Goal: Transaction & Acquisition: Subscribe to service/newsletter

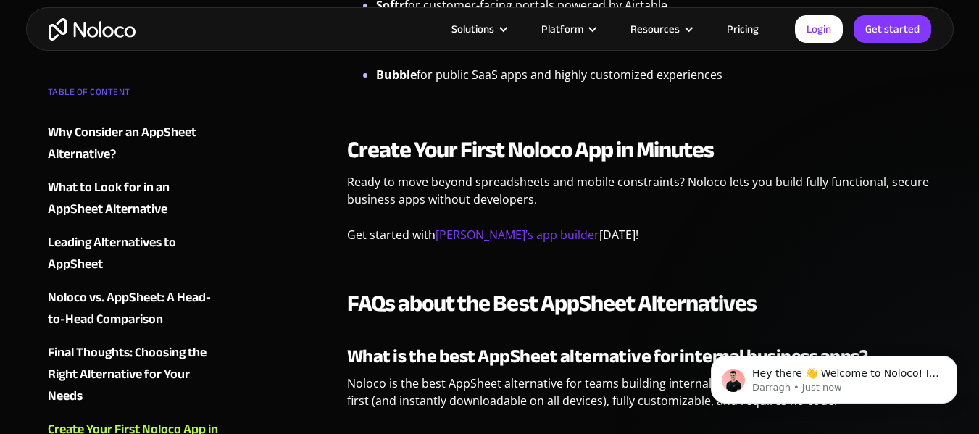
scroll to position [4140, 0]
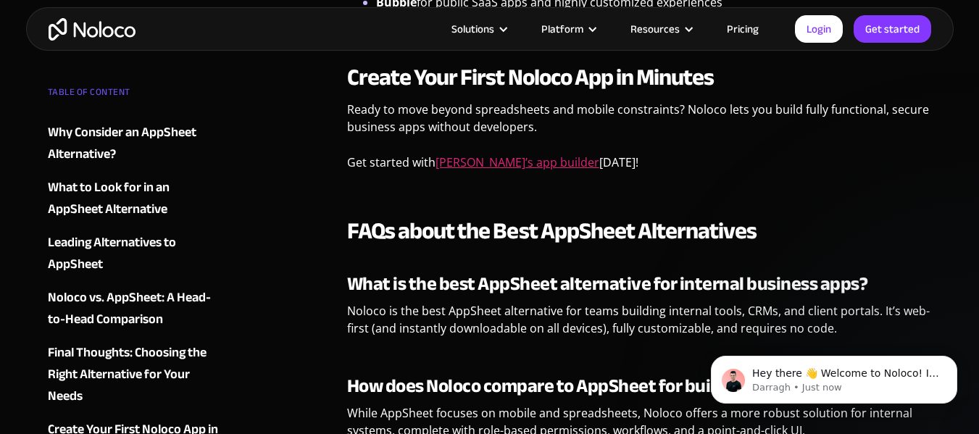
click at [502, 162] on link "[PERSON_NAME]’s app builder" at bounding box center [518, 162] width 164 height 16
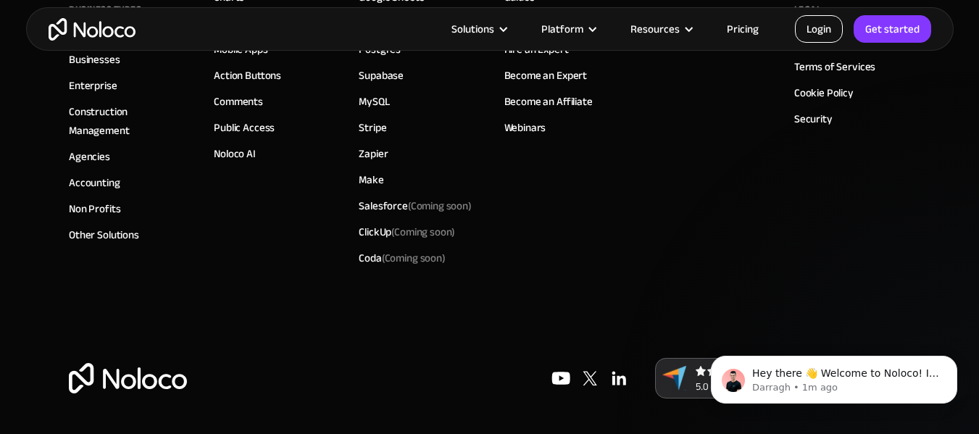
scroll to position [5550, 0]
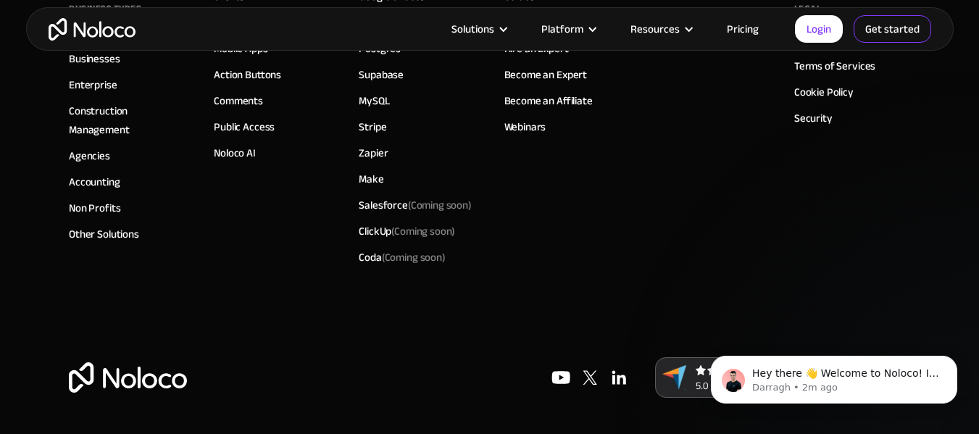
click at [913, 27] on link "Get started" at bounding box center [893, 29] width 78 height 28
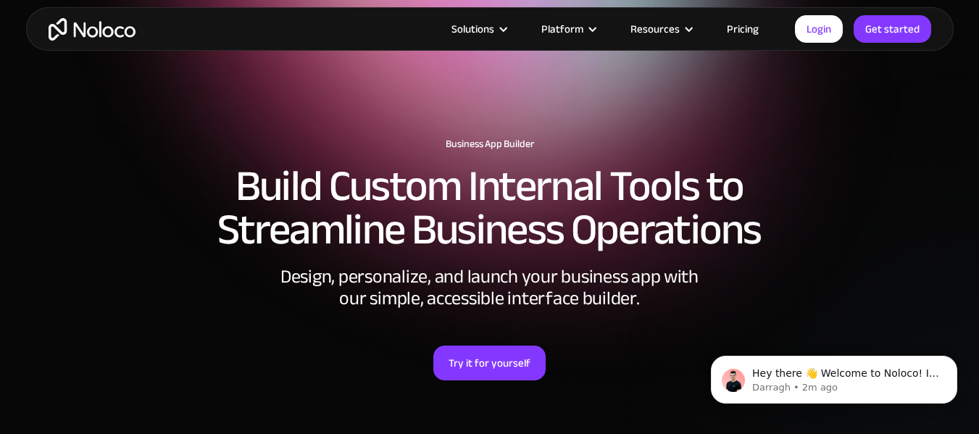
scroll to position [84, 0]
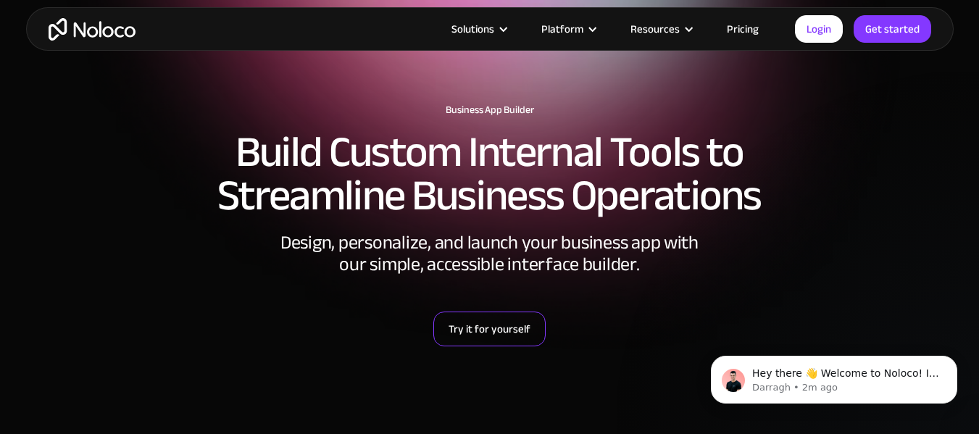
click at [504, 317] on link "Try it for yourself" at bounding box center [490, 329] width 112 height 35
